Goal: Use online tool/utility: Utilize a website feature to perform a specific function

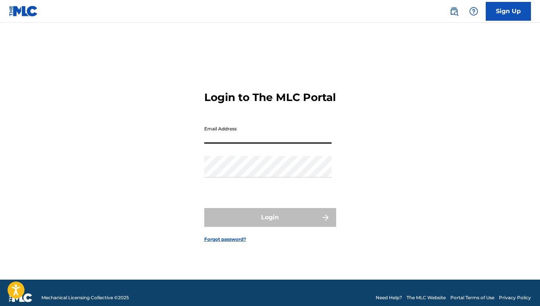
click at [241, 143] on input "Email Address" at bounding box center [267, 132] width 127 height 21
type input "[PERSON_NAME][EMAIL_ADDRESS][DOMAIN_NAME]"
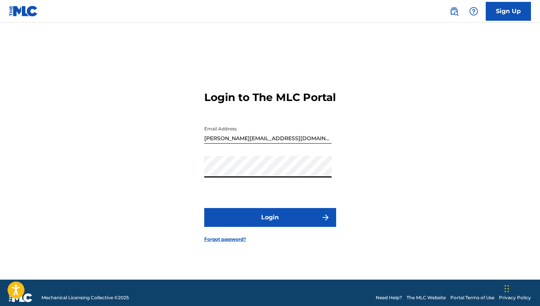
click at [204, 208] on button "Login" at bounding box center [270, 217] width 132 height 19
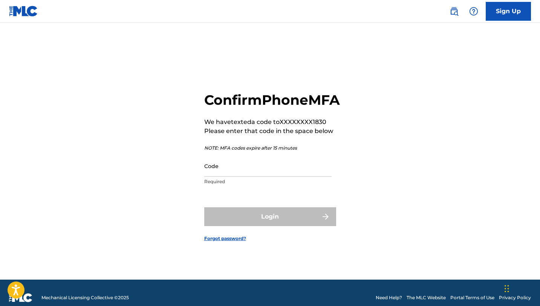
click at [227, 174] on input "Code" at bounding box center [267, 165] width 127 height 21
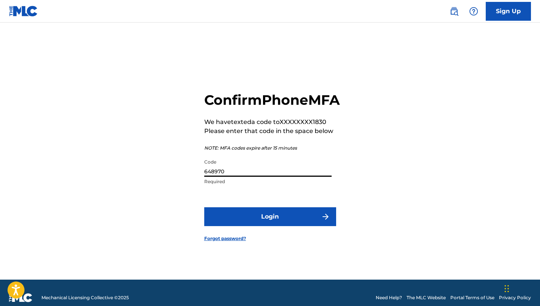
type input "648970"
click at [293, 226] on button "Login" at bounding box center [270, 216] width 132 height 19
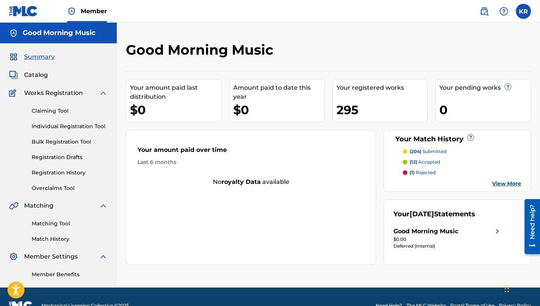
click at [435, 151] on p "(204) submitted" at bounding box center [427, 151] width 37 height 7
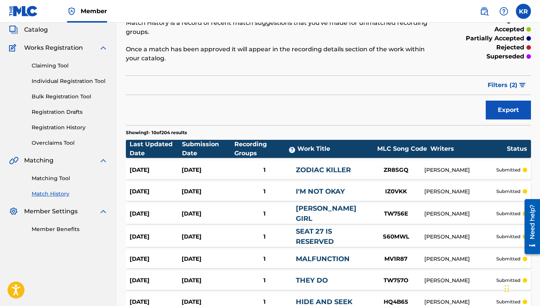
scroll to position [66, 0]
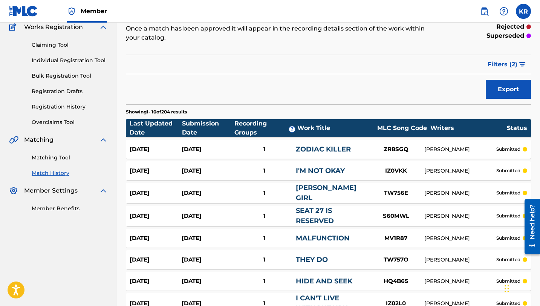
click at [53, 159] on link "Matching Tool" at bounding box center [70, 158] width 76 height 8
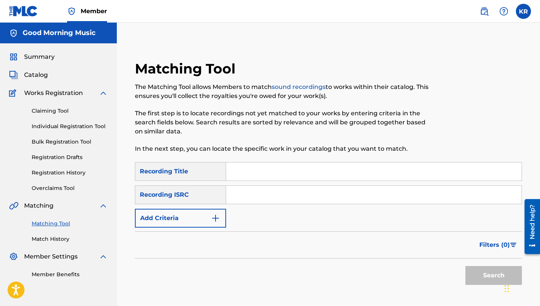
click at [272, 173] on input "Search Form" at bounding box center [373, 171] width 295 height 18
click at [210, 175] on div "Recording Title" at bounding box center [180, 171] width 91 height 19
click at [269, 174] on input "Search Form" at bounding box center [373, 171] width 295 height 18
paste input "[DATE]"
type input "[DATE]"
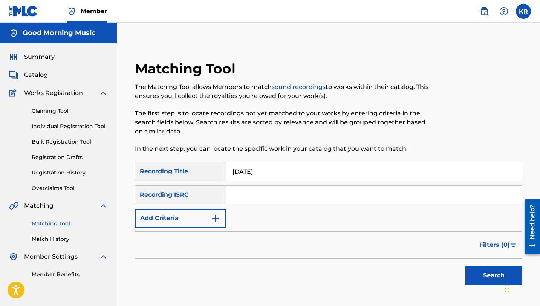
click at [243, 190] on input "Search Form" at bounding box center [373, 195] width 295 height 18
paste input "QZFZ52094288"
type input "QZFZ52094288"
click at [465, 266] on button "Search" at bounding box center [493, 275] width 56 height 19
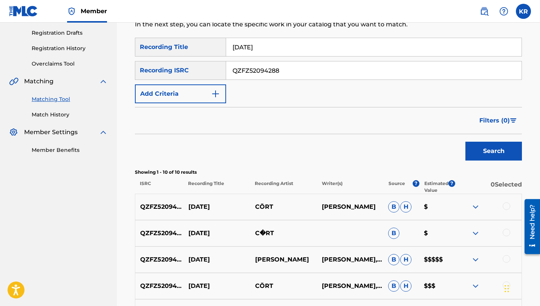
scroll to position [29, 0]
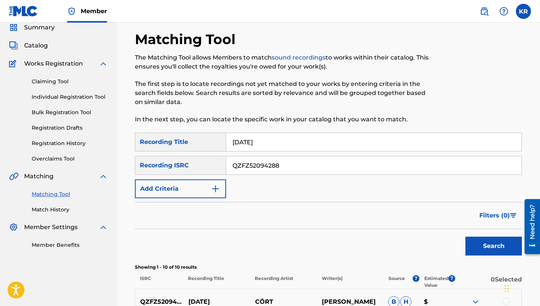
drag, startPoint x: 298, startPoint y: 164, endPoint x: 160, endPoint y: 158, distance: 137.2
click at [160, 158] on div "SearchWithCriteria7d5c8ac2-8a58-48c3-89db-01f8f504f4f6 Recording ISRC QZFZ52094…" at bounding box center [328, 165] width 387 height 19
paste input "Good Feeling"
drag, startPoint x: 276, startPoint y: 166, endPoint x: 188, endPoint y: 163, distance: 87.8
click at [188, 163] on div "SearchWithCriteria7d5c8ac2-8a58-48c3-89db-01f8f504f4f6 Recording ISRC Good Feel…" at bounding box center [328, 165] width 387 height 19
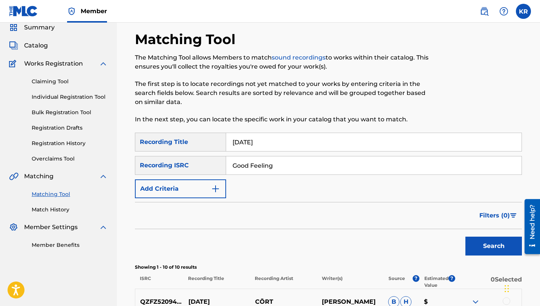
type input "Good Feeling"
drag, startPoint x: 262, startPoint y: 136, endPoint x: 286, endPoint y: 145, distance: 25.7
click at [286, 145] on input "[DATE]" at bounding box center [373, 142] width 295 height 18
paste input "Good Feeling"
type input "Good Feeling"
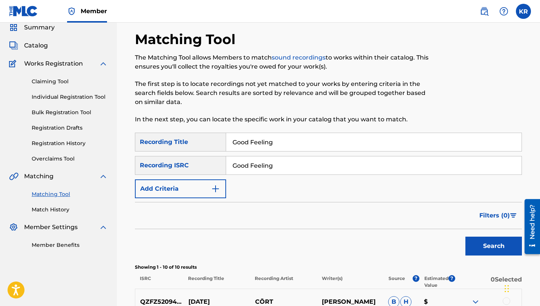
drag, startPoint x: 281, startPoint y: 167, endPoint x: 194, endPoint y: 167, distance: 86.6
click at [194, 167] on div "SearchWithCriteria7d5c8ac2-8a58-48c3-89db-01f8f504f4f6 Recording ISRC Good Feel…" at bounding box center [328, 165] width 387 height 19
paste input "QZDA42036798"
type input "QZDA42036798"
click at [465, 237] on button "Search" at bounding box center [493, 246] width 56 height 19
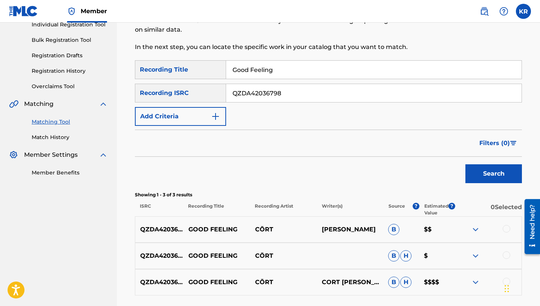
scroll to position [84, 0]
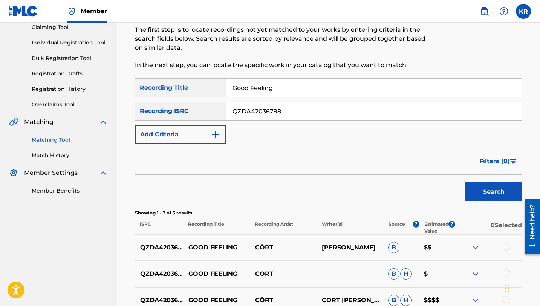
click at [60, 156] on link "Match History" at bounding box center [70, 155] width 76 height 8
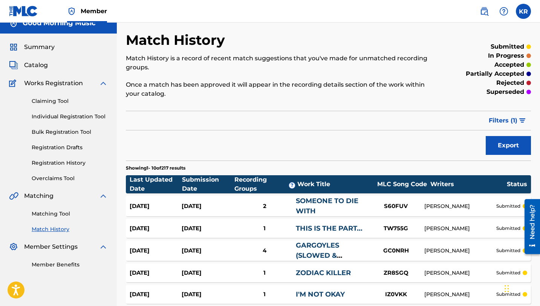
scroll to position [12, 0]
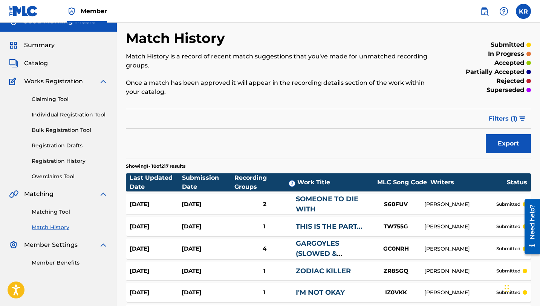
click at [38, 59] on span "Catalog" at bounding box center [36, 63] width 24 height 9
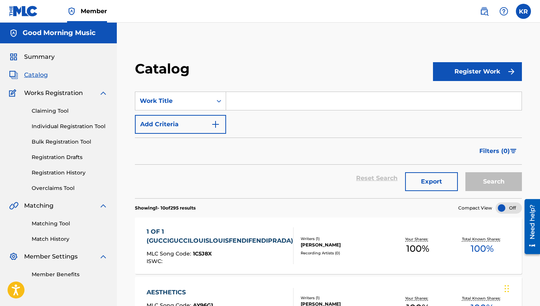
click at [269, 103] on input "Search Form" at bounding box center [373, 101] width 295 height 18
paste input "QZDA42036798"
type input "QZDA42036798"
paste input "[DATE]"
type input "[DATE]"
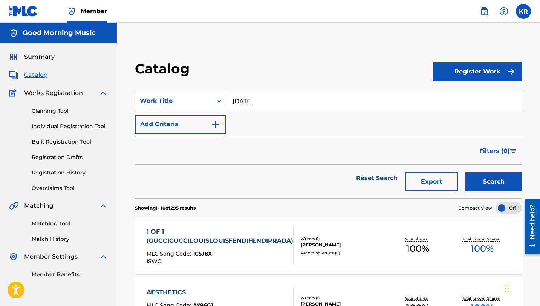
click at [476, 65] on button "Register Work" at bounding box center [477, 71] width 89 height 19
click at [375, 165] on div "Reset Search Export Search" at bounding box center [328, 178] width 387 height 27
click at [424, 125] on div "SearchWithCriteria8daeb778-946d-4c22-a993-f89d389401da Work Title [DATE] Add Cr…" at bounding box center [328, 113] width 387 height 42
click at [406, 104] on input "[DATE]" at bounding box center [373, 101] width 295 height 18
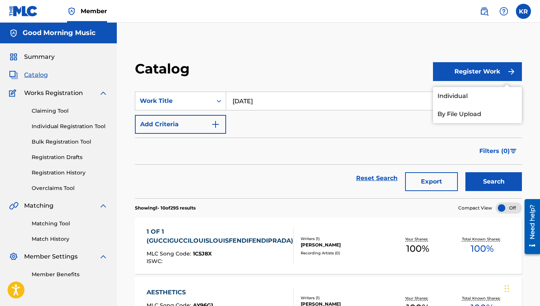
click at [480, 185] on button "Search" at bounding box center [493, 181] width 56 height 19
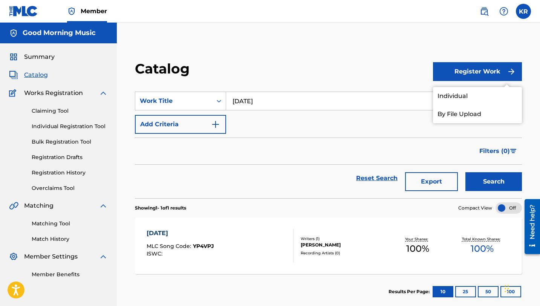
click at [56, 222] on link "Matching Tool" at bounding box center [70, 224] width 76 height 8
